Goal: Information Seeking & Learning: Learn about a topic

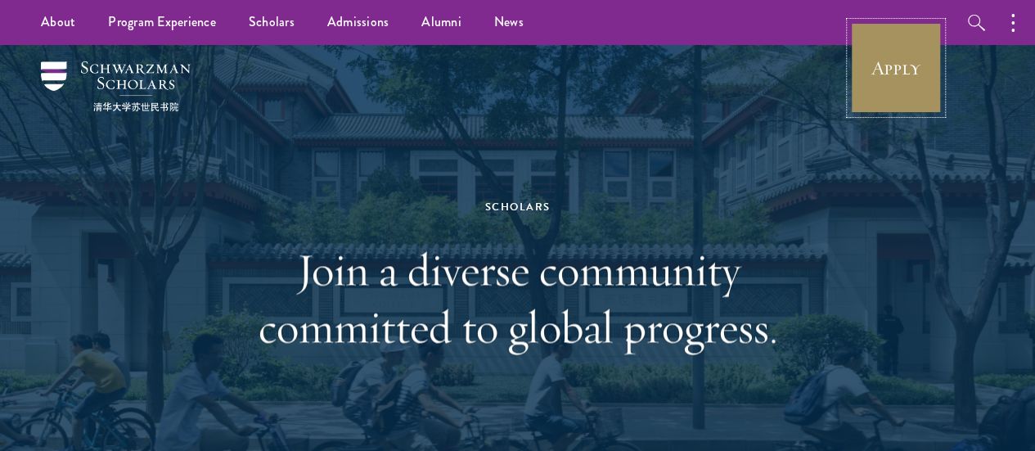
click at [919, 79] on link "Apply" at bounding box center [896, 68] width 92 height 92
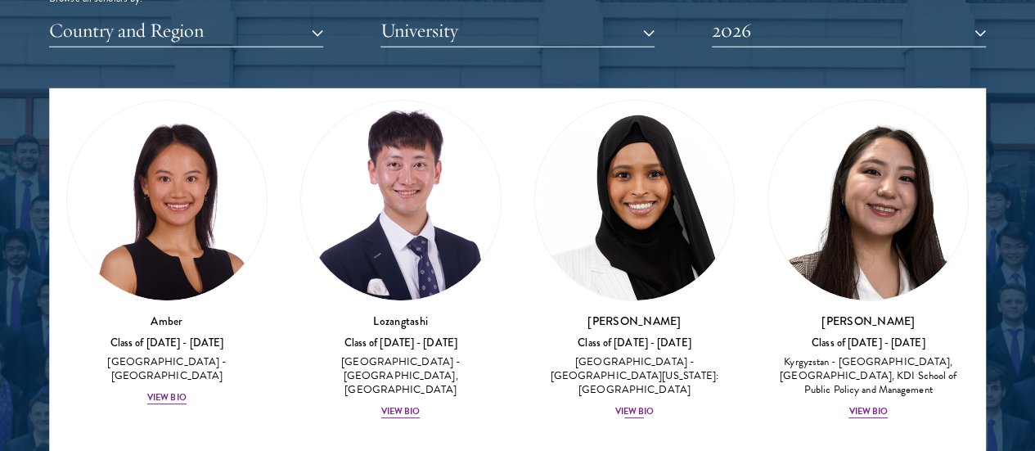
scroll to position [82, 0]
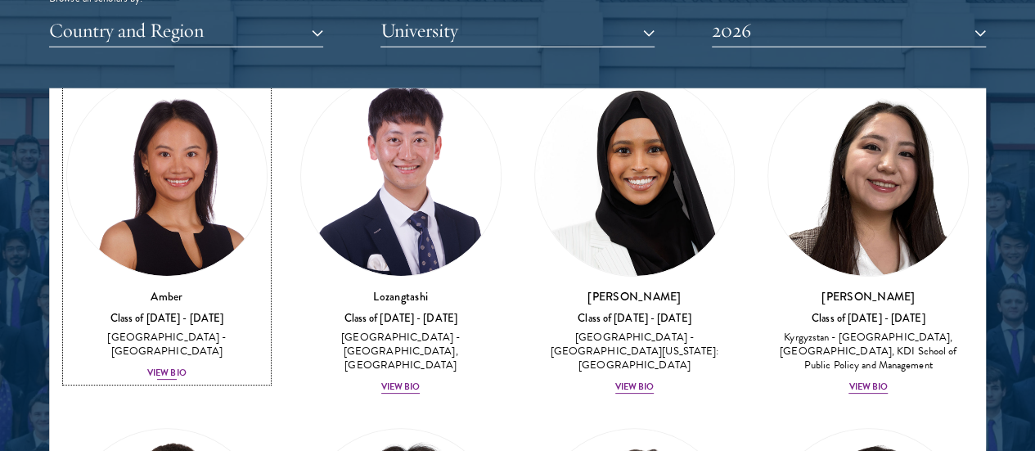
click at [187, 367] on div "View Bio" at bounding box center [166, 373] width 39 height 13
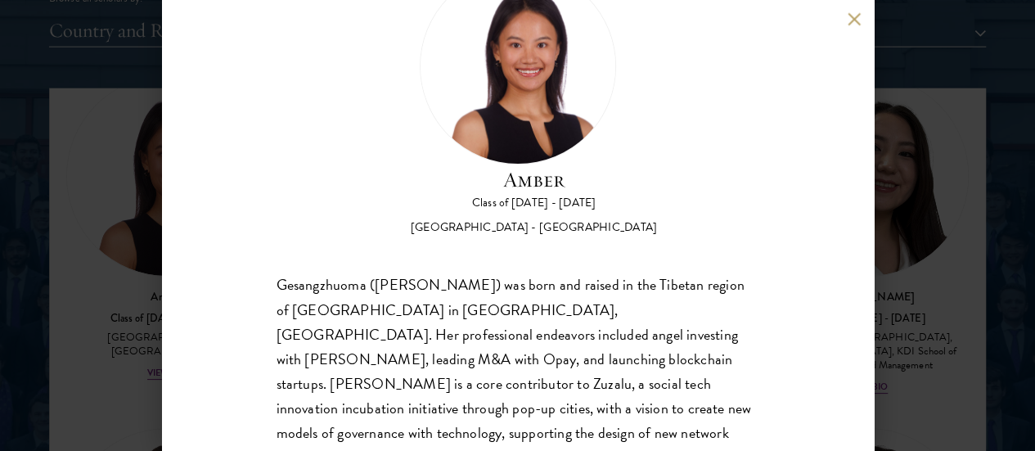
scroll to position [177, 0]
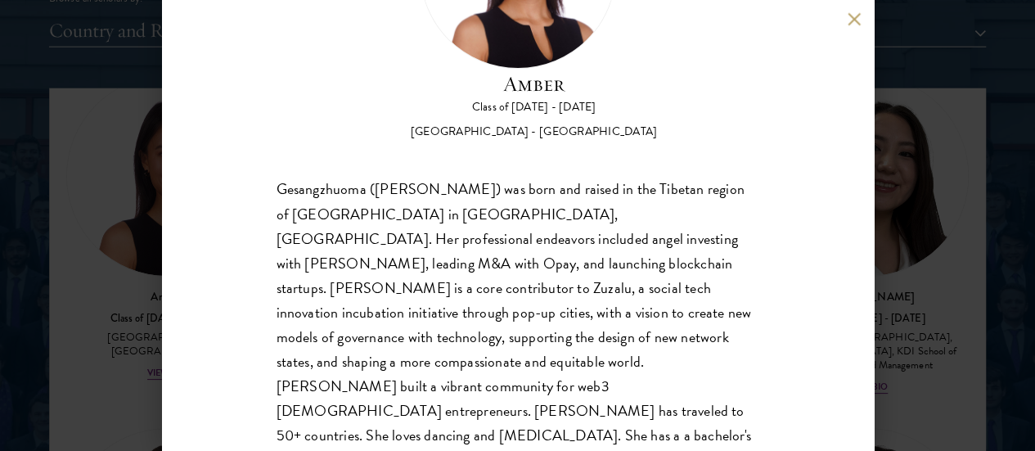
click at [844, 15] on div "Amber Class of 2025 - 2026 China - Peking University Gesangzhuoma (Amber) was b…" at bounding box center [518, 225] width 712 height 451
click at [849, 30] on div "Amber Class of 2025 - 2026 China - Peking University Gesangzhuoma (Amber) was b…" at bounding box center [518, 225] width 712 height 451
click at [857, 12] on button at bounding box center [855, 19] width 14 height 14
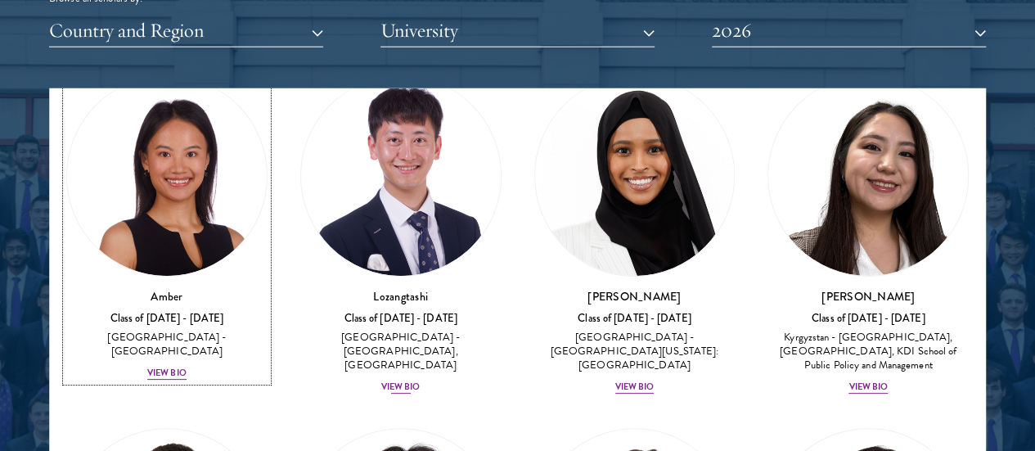
scroll to position [66, 0]
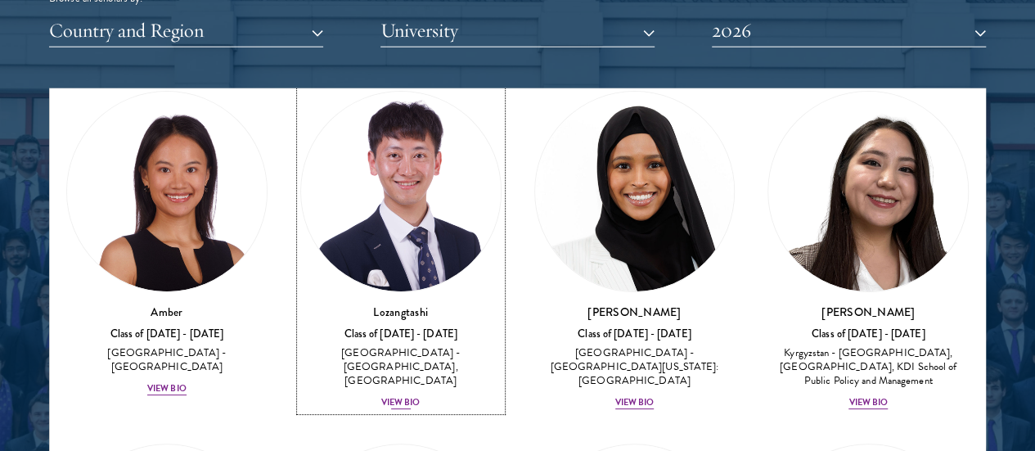
click at [362, 304] on div "Lozangtashi Class of 2025 - 2026 China - South-Central Minzu University, Beijin…" at bounding box center [400, 357] width 201 height 107
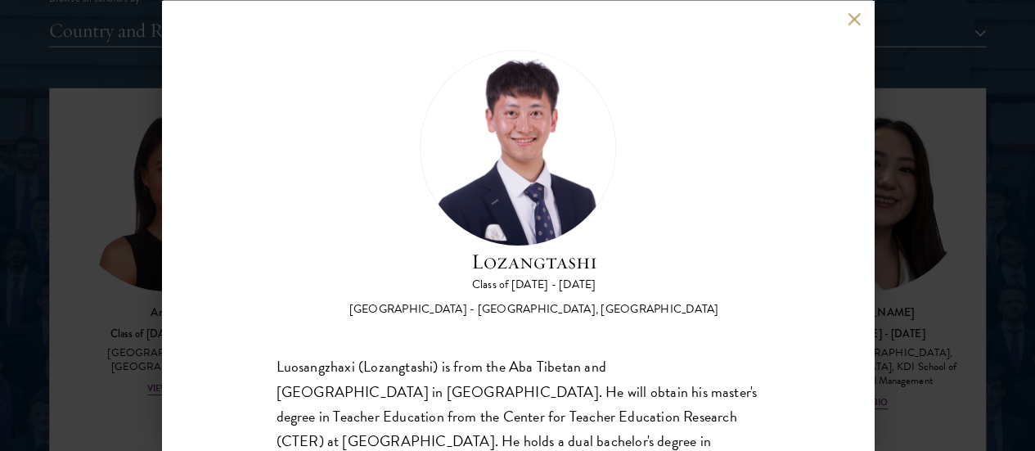
click at [852, 21] on button at bounding box center [855, 19] width 14 height 14
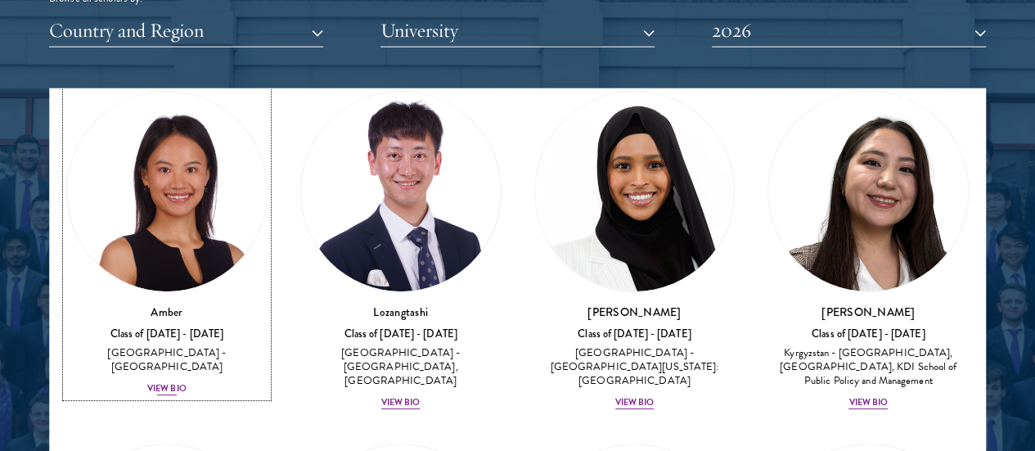
click at [187, 382] on div "View Bio" at bounding box center [166, 388] width 39 height 13
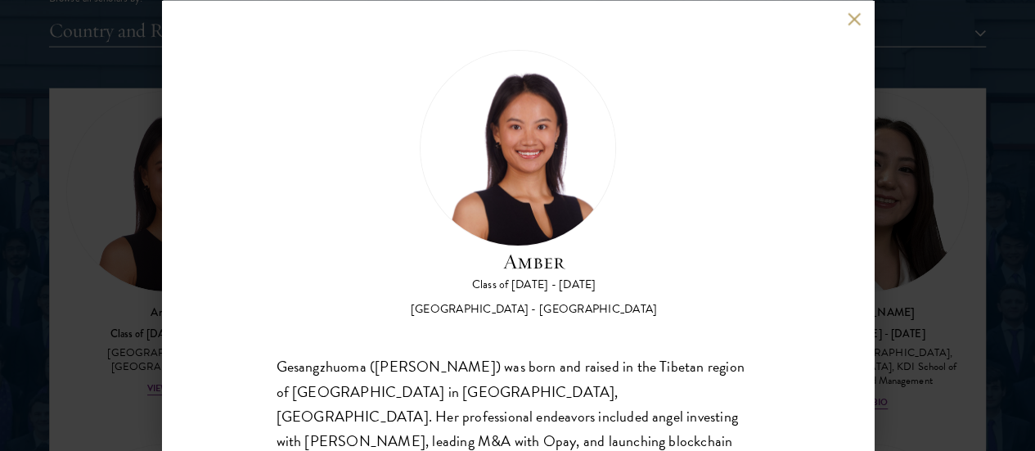
drag, startPoint x: 932, startPoint y: 186, endPoint x: 778, endPoint y: 275, distance: 177.8
click at [931, 186] on div "Amber Class of 2025 - 2026 China - Peking University Gesangzhuoma (Amber) was b…" at bounding box center [517, 225] width 1035 height 451
click at [855, 17] on button at bounding box center [855, 19] width 14 height 14
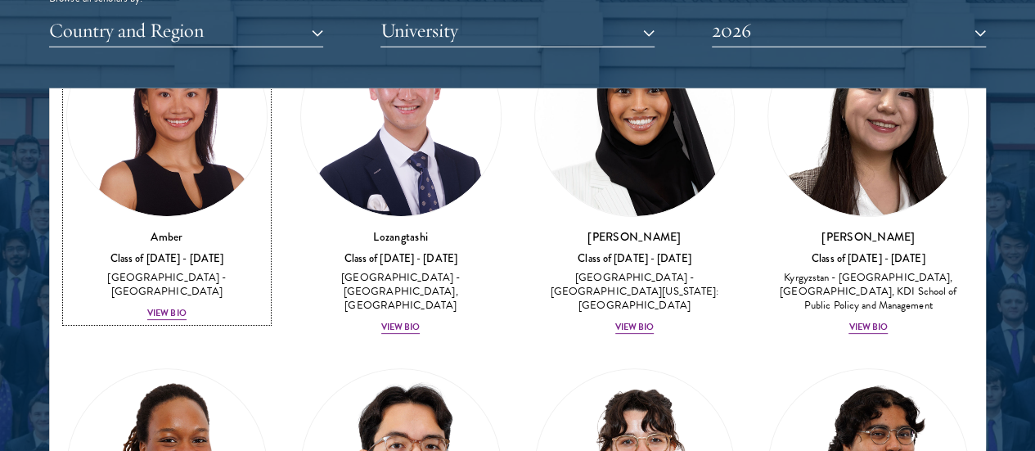
scroll to position [230, 0]
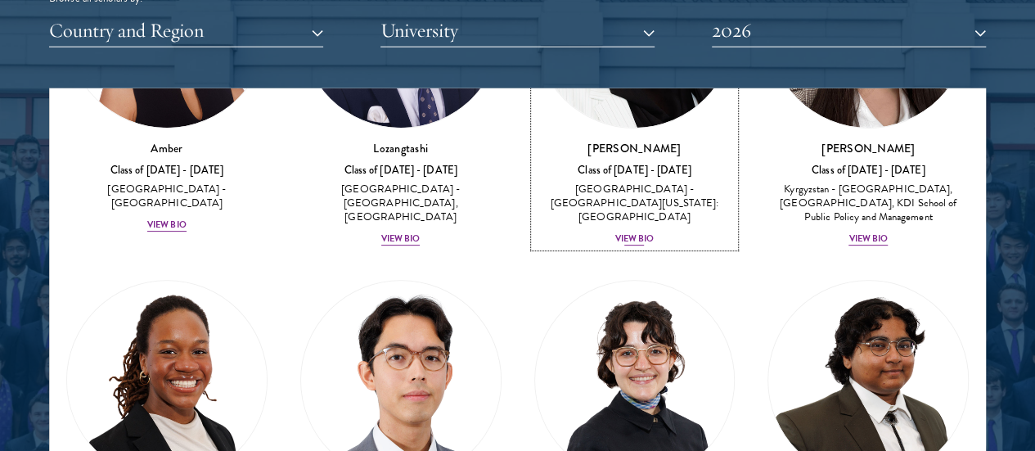
click at [534, 147] on div "Samia Abdi Class of 2025 - 2026 United States of America - University of Minnes…" at bounding box center [634, 193] width 201 height 107
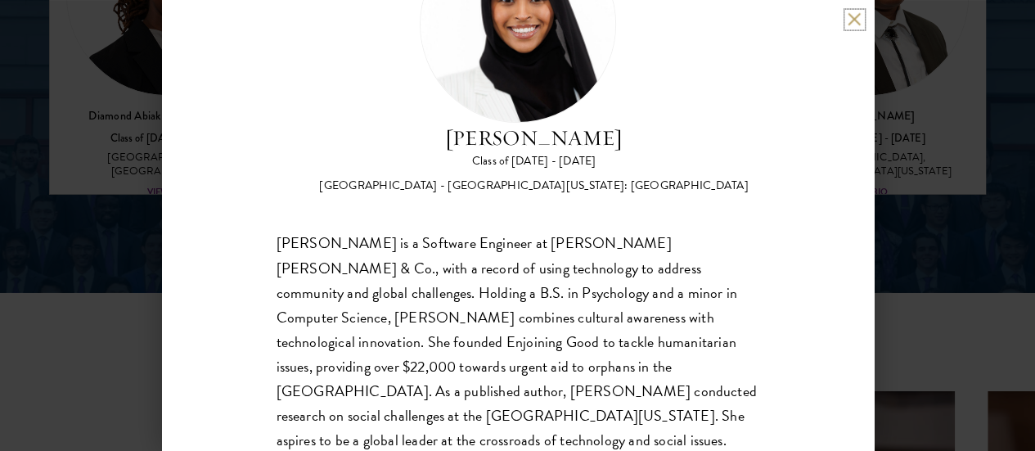
scroll to position [2455, 0]
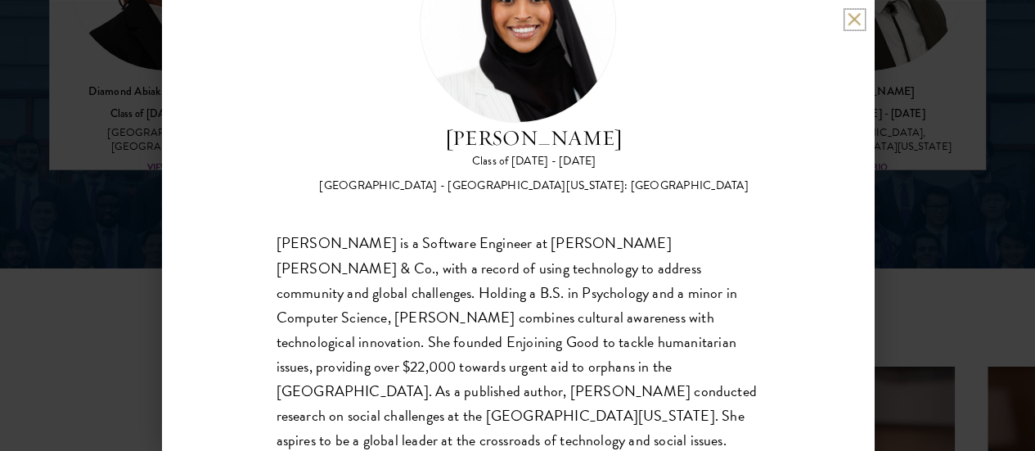
click at [851, 21] on button at bounding box center [855, 19] width 14 height 14
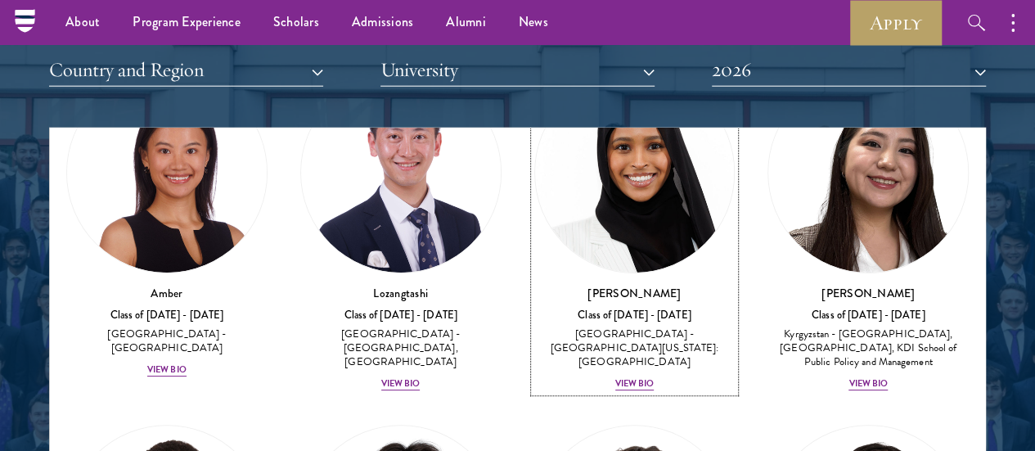
scroll to position [66, 0]
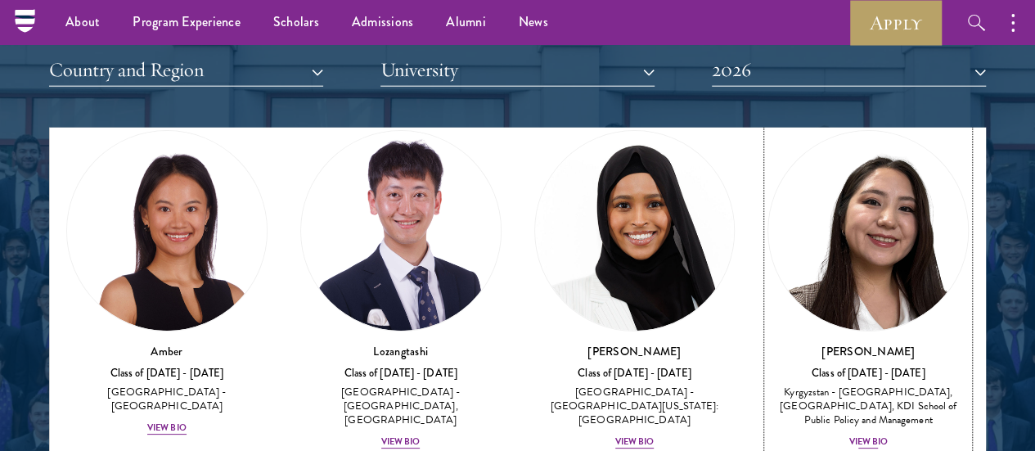
click at [848, 435] on div "View Bio" at bounding box center [867, 441] width 39 height 13
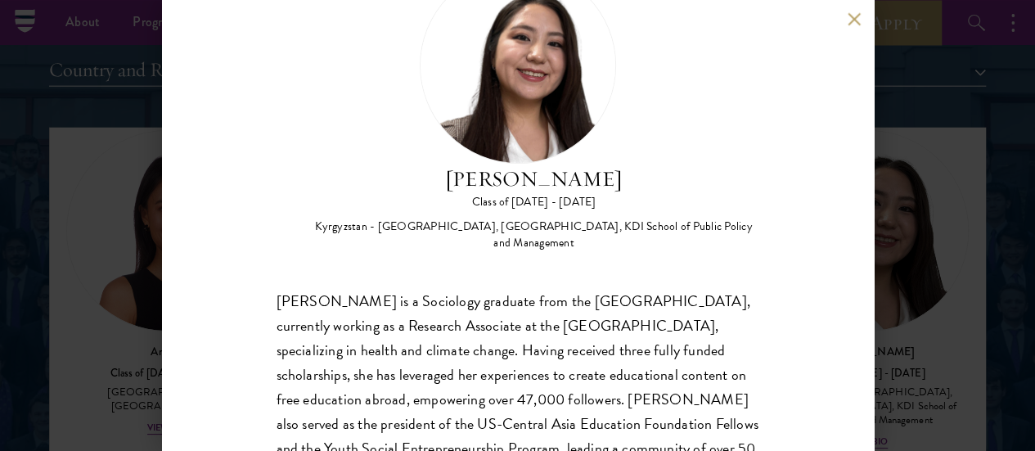
scroll to position [177, 0]
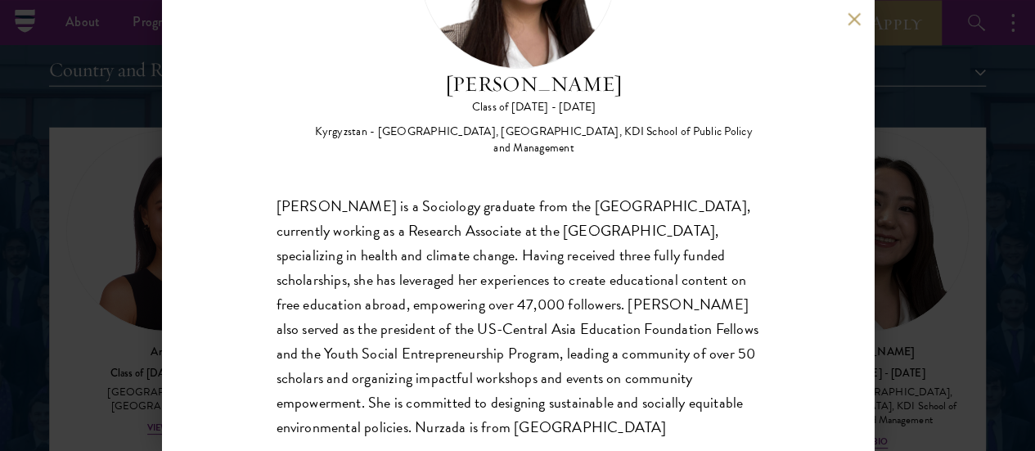
click at [903, 231] on div "Nurzada Abdivalieva Class of 2025 - 2026 Kyrgyzstan - American University of Ce…" at bounding box center [517, 225] width 1035 height 451
click at [853, 14] on button at bounding box center [855, 19] width 14 height 14
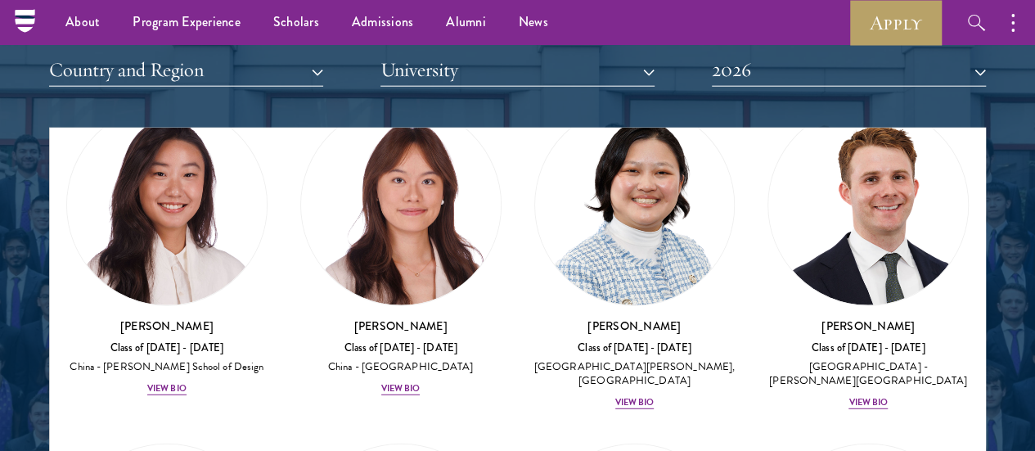
scroll to position [2194, 0]
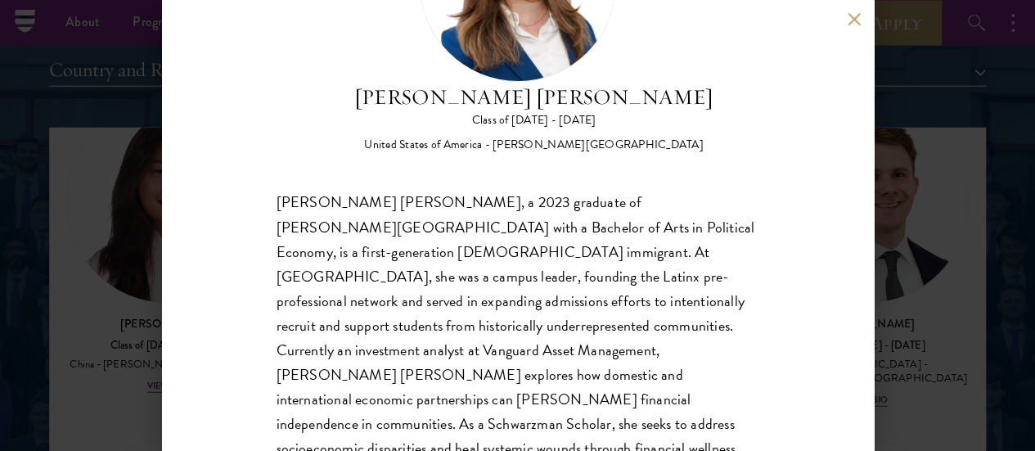
scroll to position [205, 0]
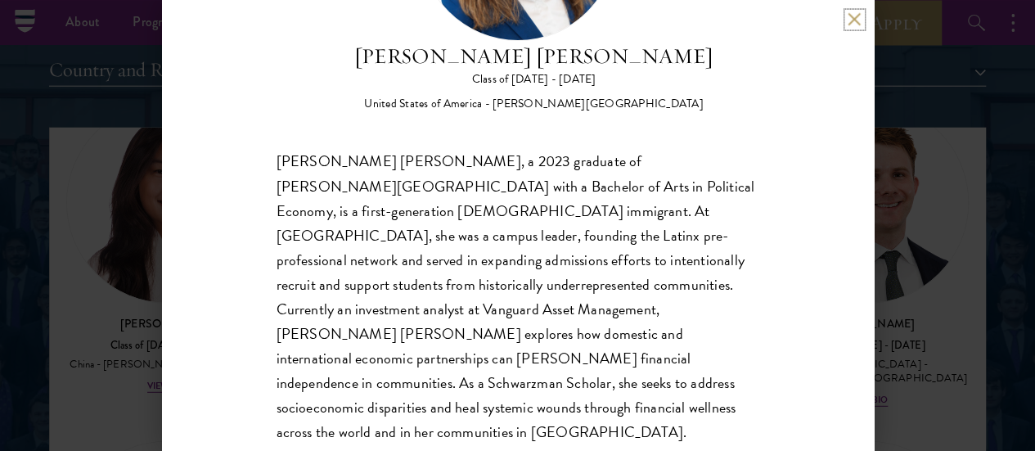
click at [854, 19] on button at bounding box center [855, 19] width 14 height 14
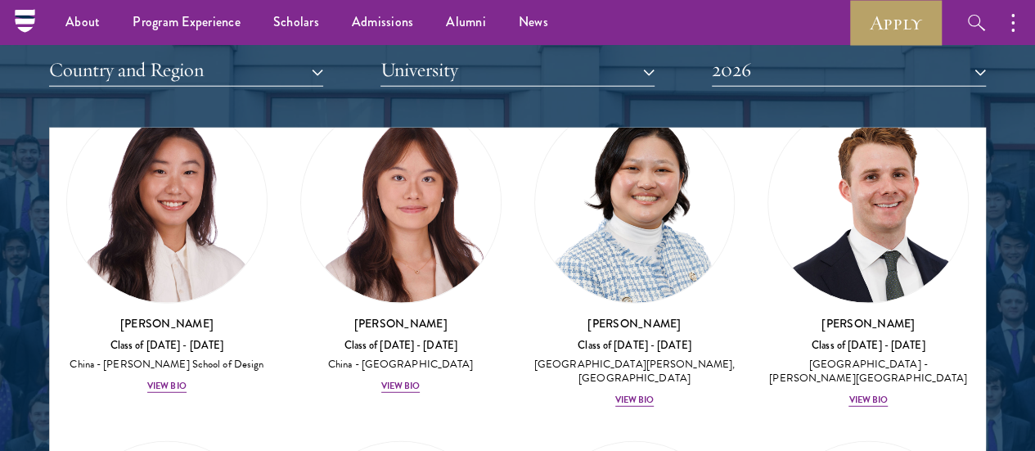
scroll to position [2275, 0]
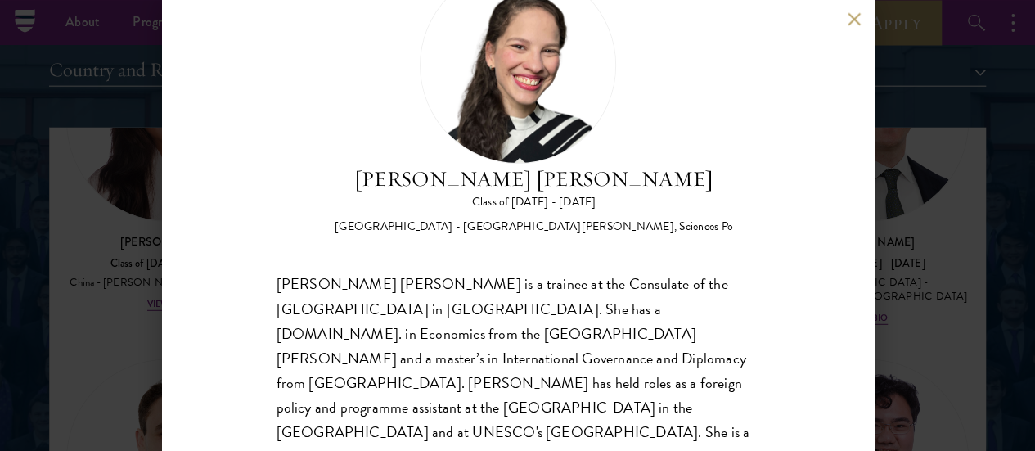
scroll to position [151, 0]
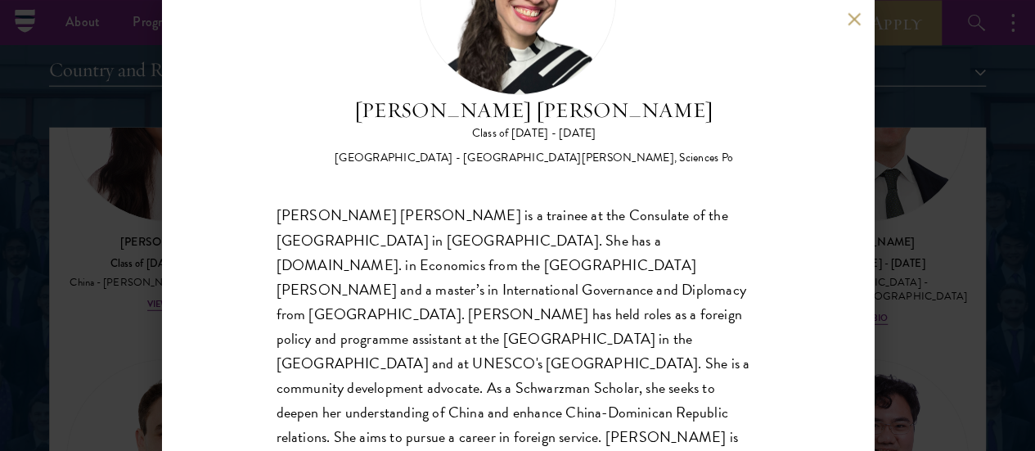
click at [928, 250] on div "Daniela Espinal Fondeur Class of 2025 - 2026 Dominican Republic - Universidad A…" at bounding box center [517, 225] width 1035 height 451
click at [849, 23] on button at bounding box center [855, 19] width 14 height 14
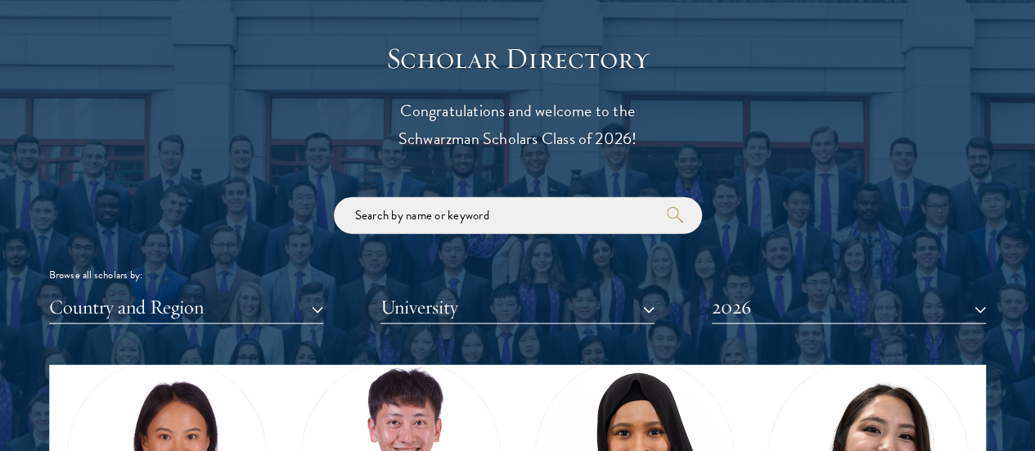
scroll to position [1881, 0]
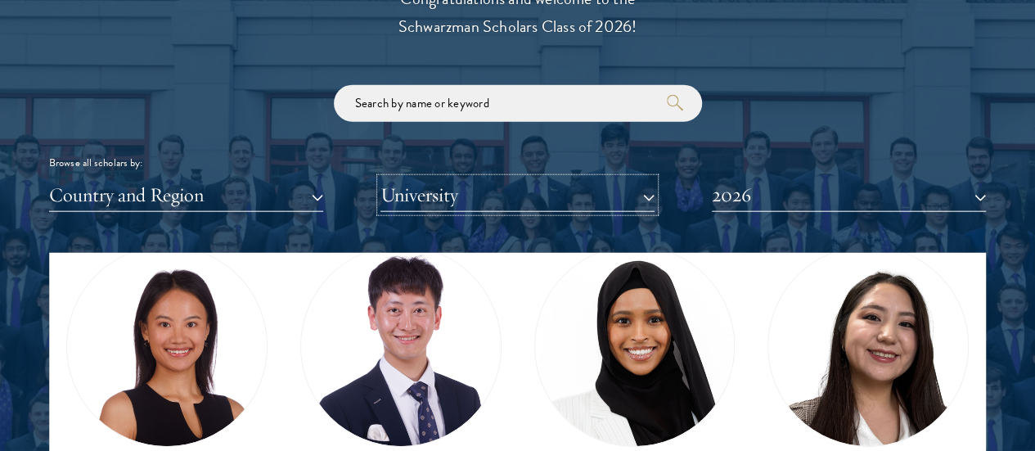
click at [510, 178] on button "University" at bounding box center [517, 195] width 274 height 34
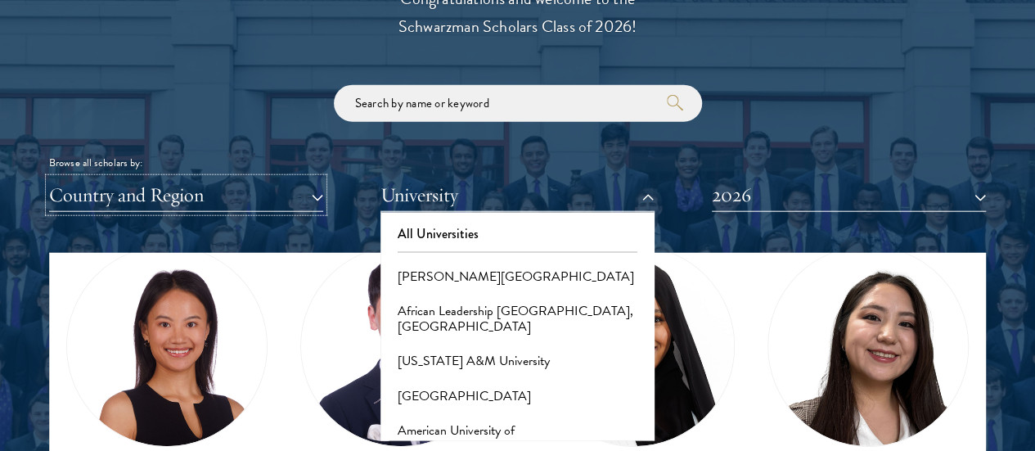
click at [294, 178] on button "Country and Region" at bounding box center [186, 195] width 274 height 34
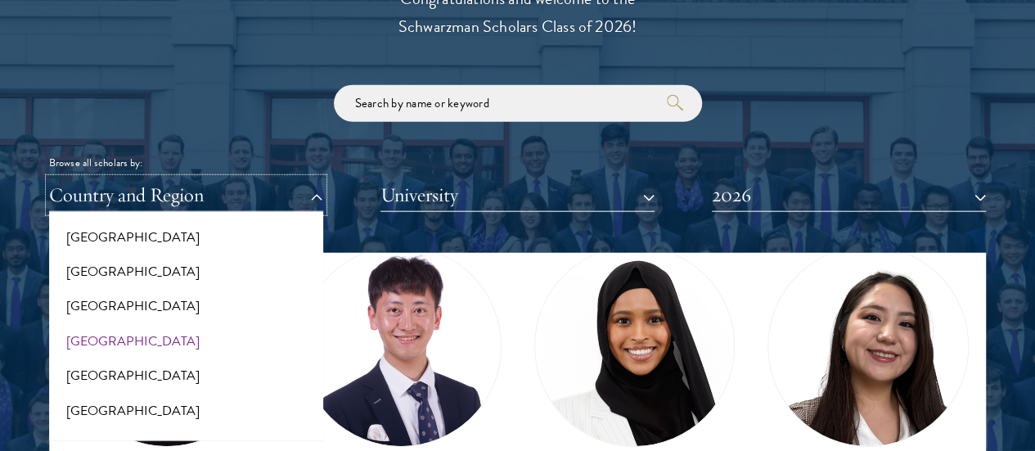
scroll to position [327, 0]
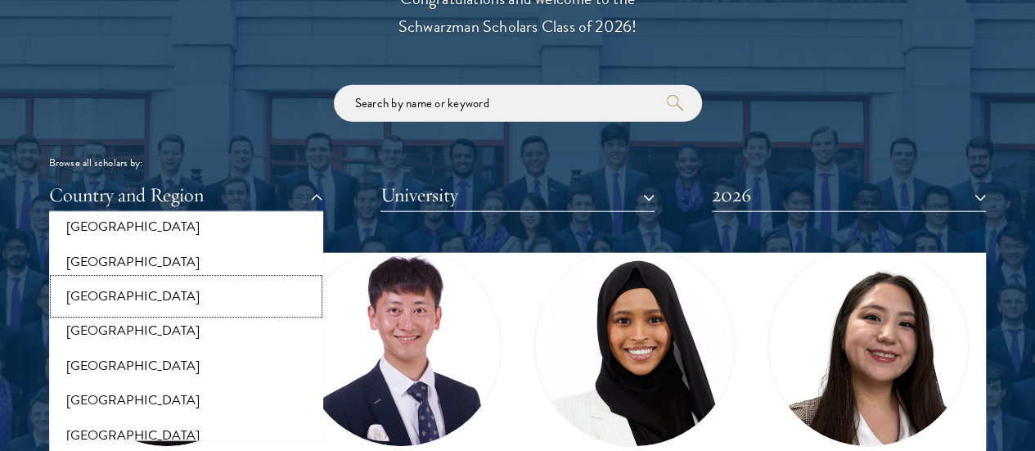
click at [168, 279] on button "[GEOGRAPHIC_DATA]" at bounding box center [186, 296] width 264 height 34
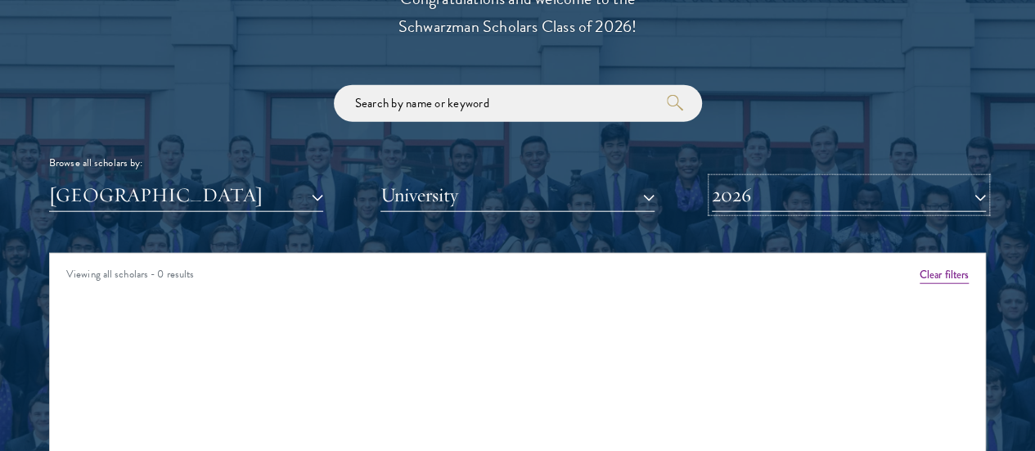
click at [877, 178] on button "2026" at bounding box center [849, 195] width 274 height 34
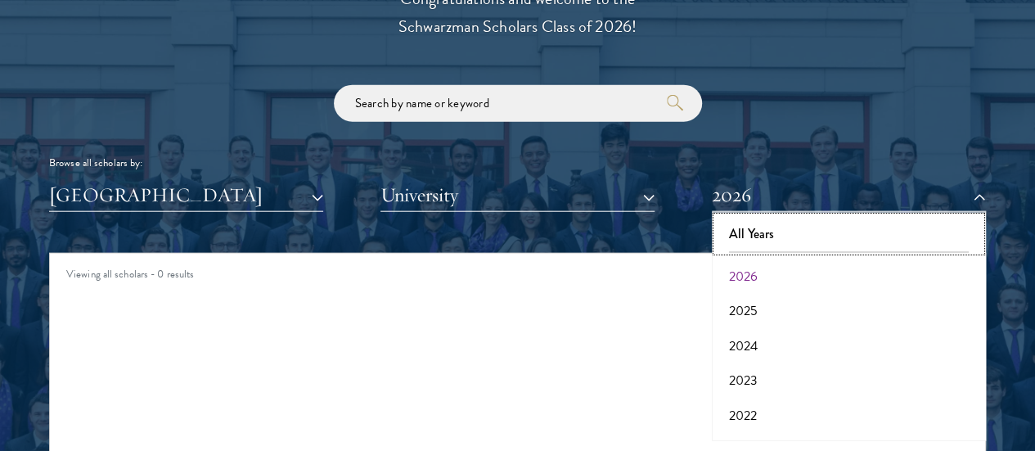
click at [785, 217] on button "All Years" at bounding box center [849, 234] width 264 height 34
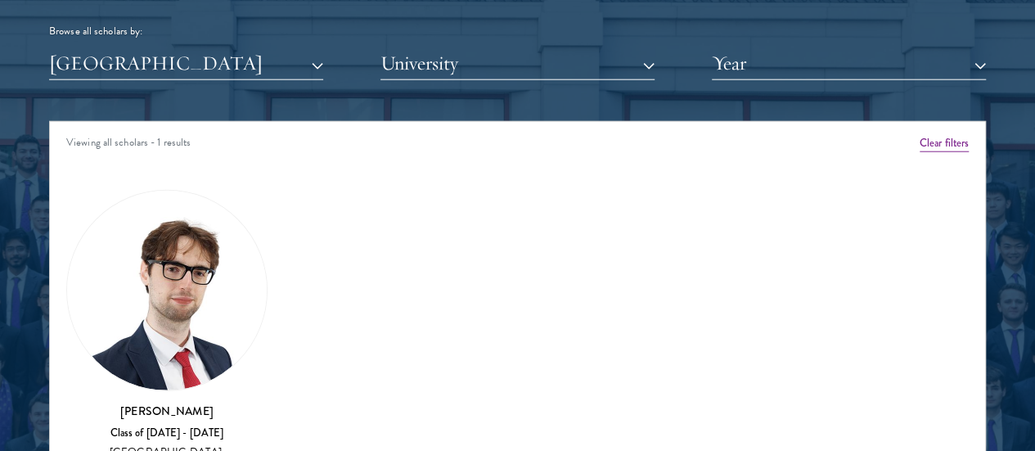
scroll to position [2045, 0]
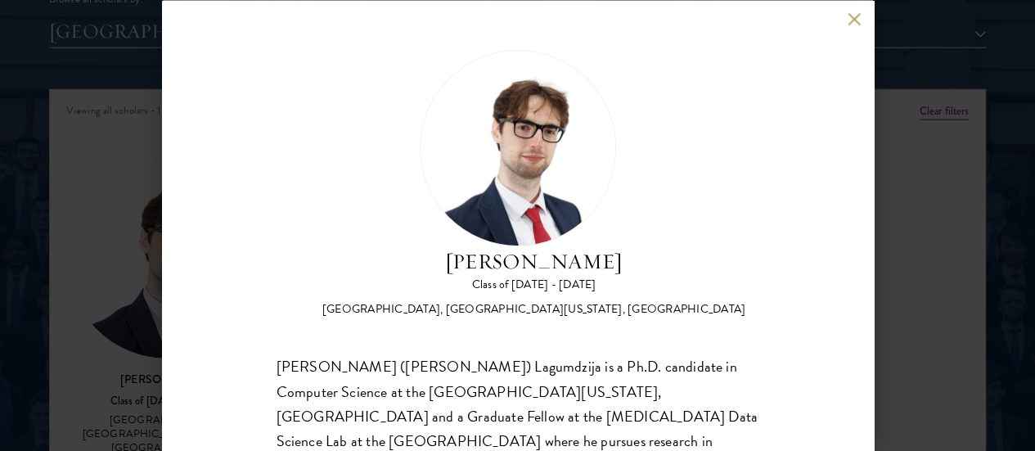
scroll to position [123, 0]
